Goal: Information Seeking & Learning: Stay updated

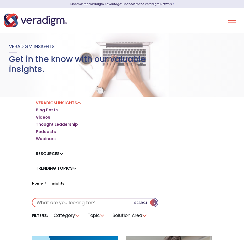
click at [41, 109] on link "Blog Posts" at bounding box center [47, 109] width 22 height 5
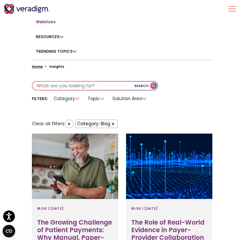
scroll to position [94, 0]
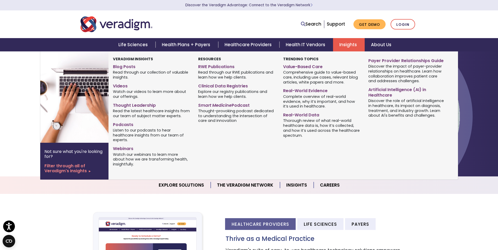
click at [344, 48] on link "Insights" at bounding box center [349, 44] width 32 height 13
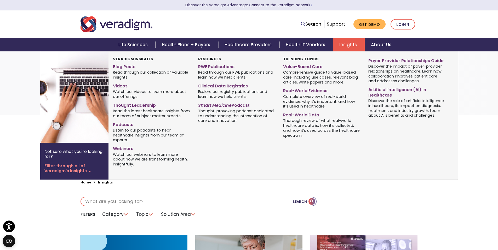
click at [122, 71] on span "Read through our collection of valuable insights." at bounding box center [151, 75] width 77 height 10
click at [122, 67] on link "Blog Posts" at bounding box center [151, 66] width 77 height 8
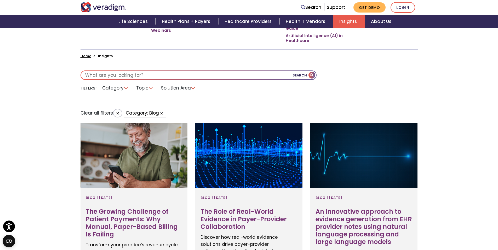
scroll to position [127, 0]
